Goal: Check status: Check status

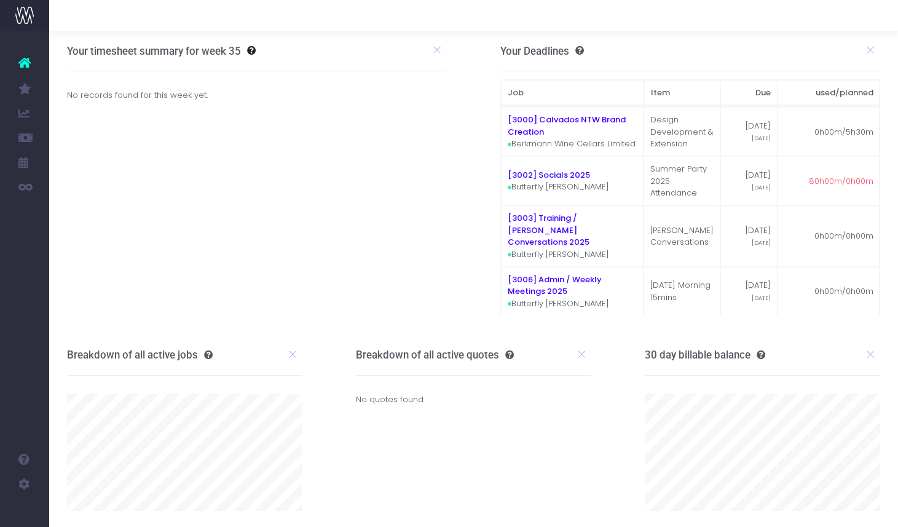
click at [122, 135] on div "Your timesheet summary for week 35 No records found for this week yet. 0% To pr…" at bounding box center [256, 183] width 415 height 304
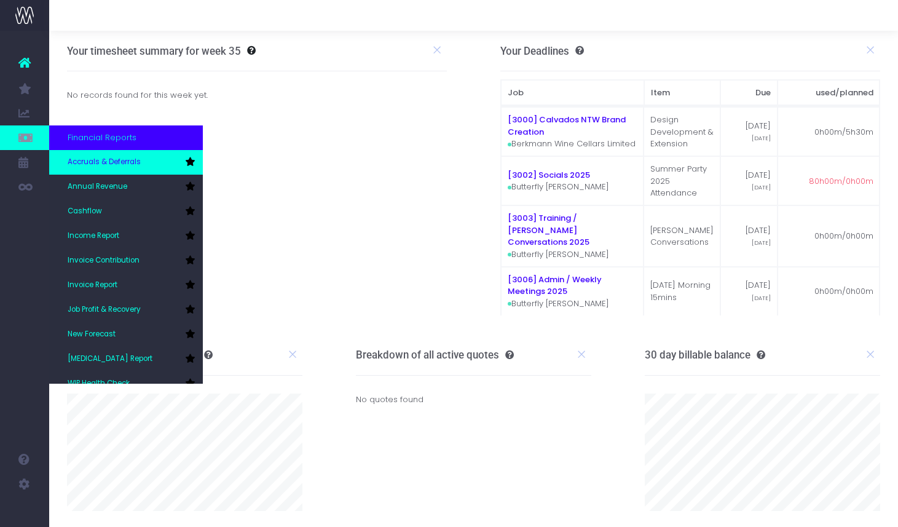
click at [195, 166] on link "Accruals & Deferrals" at bounding box center [126, 162] width 154 height 25
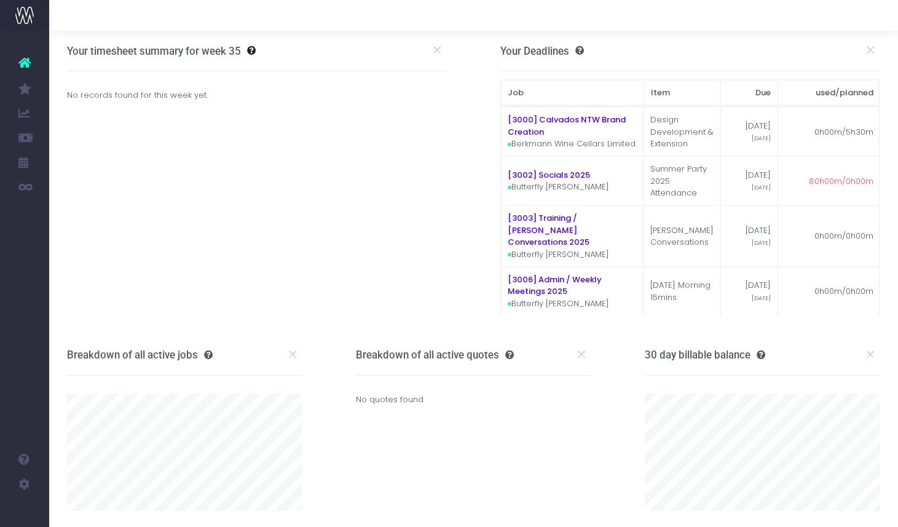
click at [188, 131] on div "Your timesheet summary for week 35 No records found for this week yet. 0% To pr…" at bounding box center [256, 183] width 415 height 304
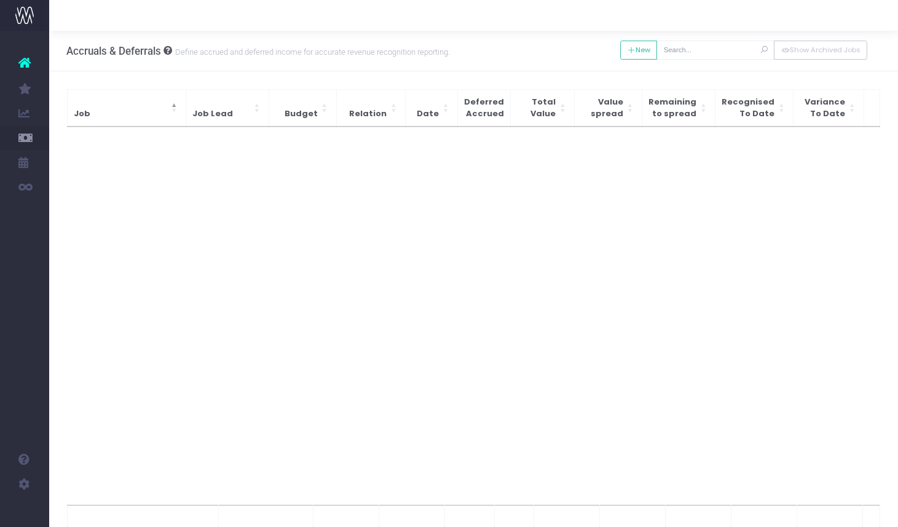
click at [430, 51] on small "Define accrued and deferred income for accurate revenue recognition reporting." at bounding box center [311, 51] width 278 height 12
click at [270, 28] on div at bounding box center [473, 15] width 849 height 31
click at [25, 60] on icon at bounding box center [24, 63] width 12 height 16
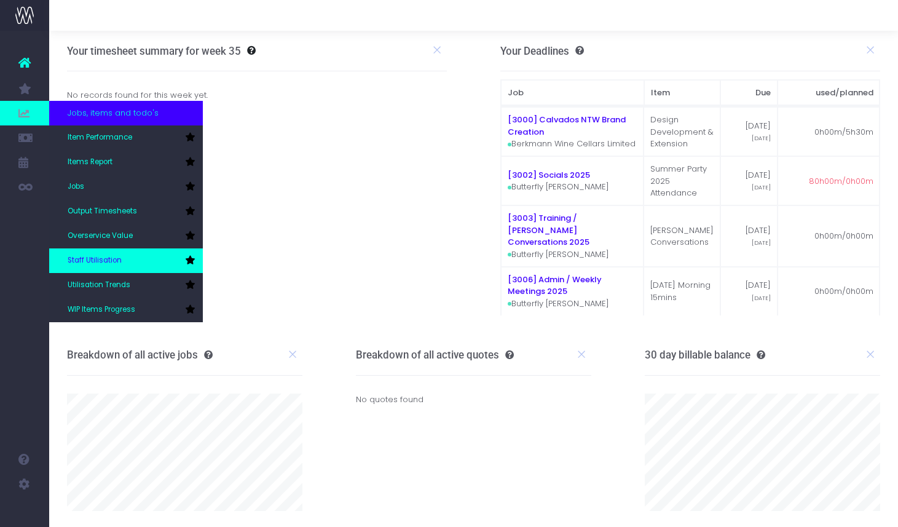
click at [97, 259] on span "Staff Utilisation" at bounding box center [95, 260] width 54 height 11
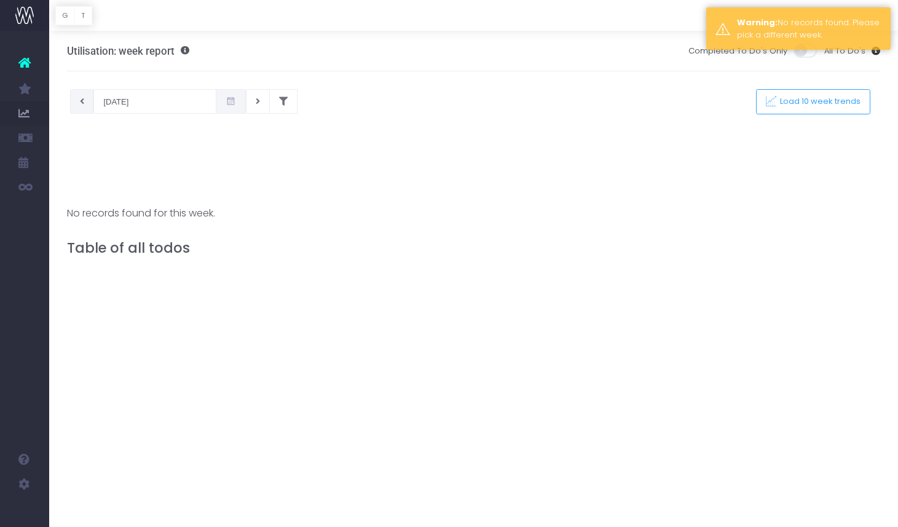
click at [81, 101] on icon at bounding box center [82, 101] width 4 height 0
type input "[DATE]"
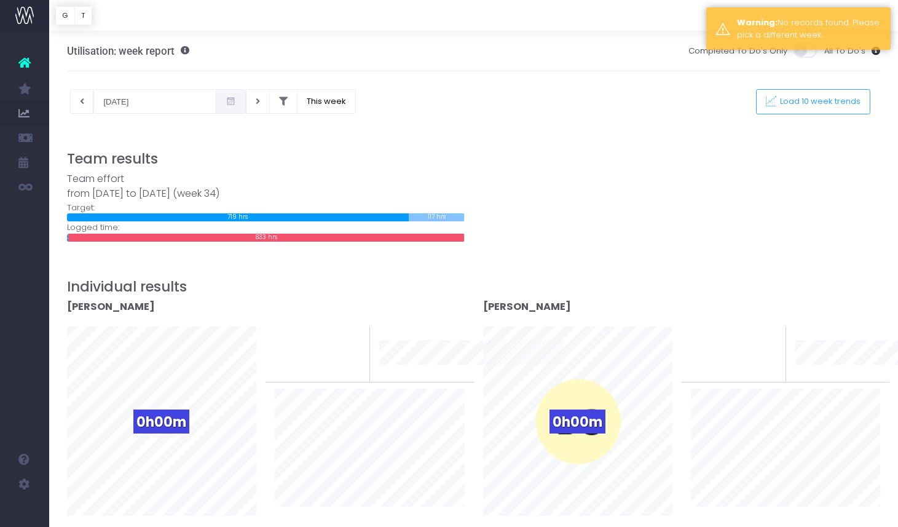
drag, startPoint x: 361, startPoint y: 79, endPoint x: 361, endPoint y: 73, distance: 6.8
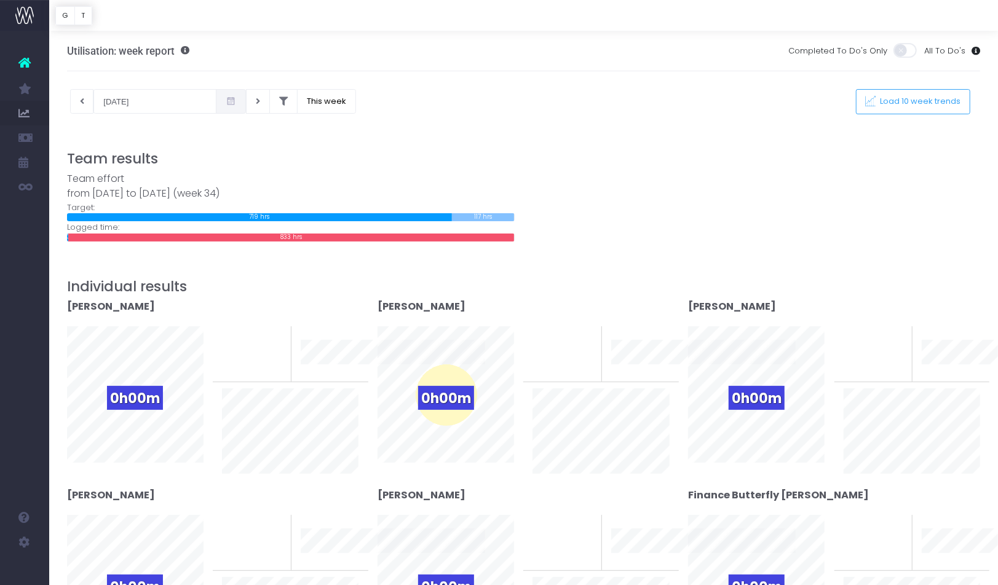
click at [427, 140] on div at bounding box center [523, 141] width 913 height 18
click at [356, 93] on div "[DATE] This week Load 10 week trends" at bounding box center [524, 101] width 932 height 25
click at [393, 42] on div "Utilisation: week report Completed To Do's Only All To Do's" at bounding box center [523, 51] width 913 height 41
click at [396, 112] on div "[DATE] This week Load 10 week trends" at bounding box center [524, 101] width 932 height 25
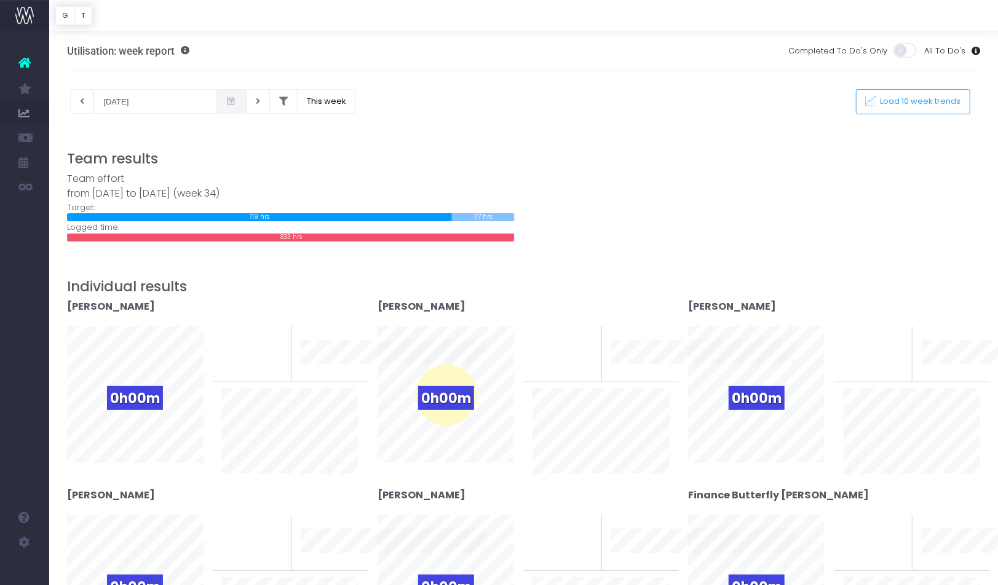
click at [398, 112] on div "[DATE] This week Load 10 week trends" at bounding box center [524, 101] width 932 height 25
